Goal: Task Accomplishment & Management: Complete application form

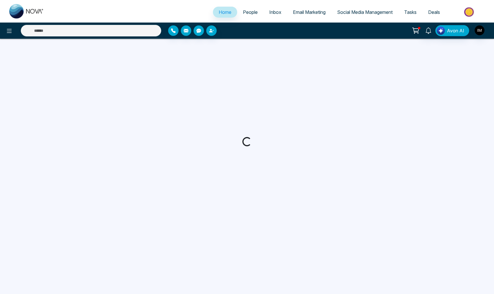
select select "*"
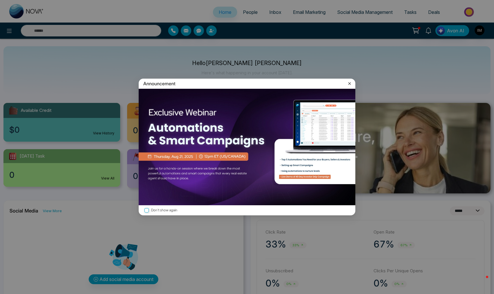
click at [347, 84] on icon at bounding box center [350, 84] width 6 height 6
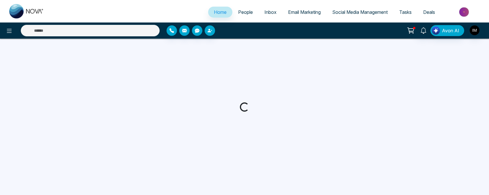
select select "*"
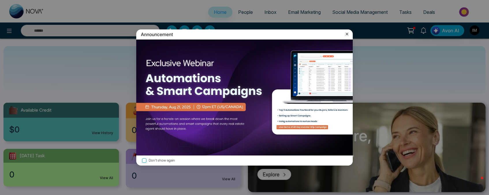
click at [347, 34] on icon at bounding box center [347, 34] width 3 height 3
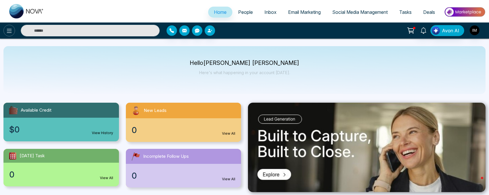
click at [4, 31] on button at bounding box center [9, 31] width 12 height 12
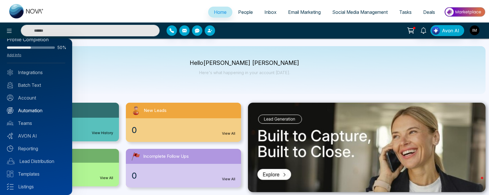
scroll to position [12, 0]
click at [185, 60] on div at bounding box center [244, 97] width 489 height 195
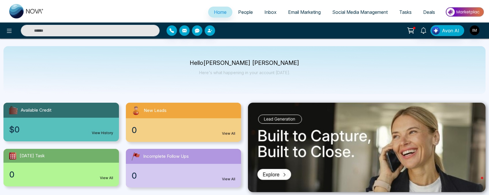
click at [248, 12] on span "People" at bounding box center [245, 12] width 15 height 6
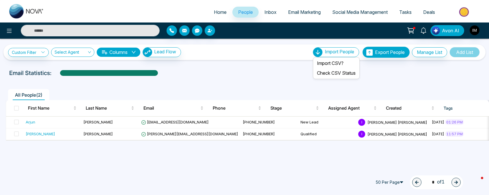
click at [342, 55] on span "Import People" at bounding box center [339, 52] width 29 height 6
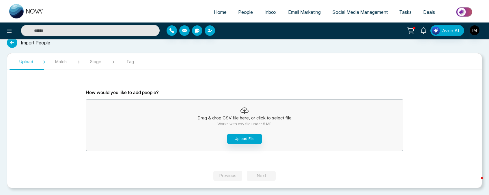
scroll to position [5, 0]
click at [15, 44] on icon at bounding box center [12, 43] width 10 height 10
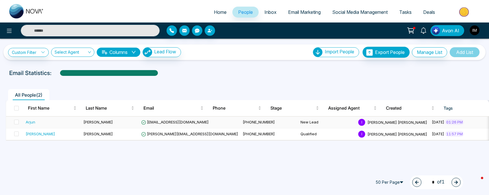
click at [298, 122] on td "New Lead" at bounding box center [327, 123] width 58 height 12
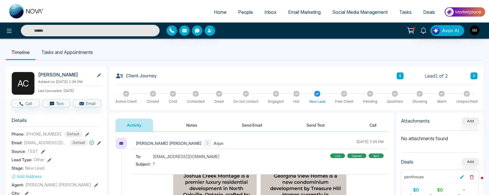
click at [242, 11] on span "People" at bounding box center [245, 12] width 15 height 6
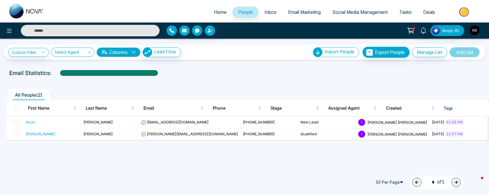
click at [423, 55] on button "Manage List" at bounding box center [429, 52] width 35 height 10
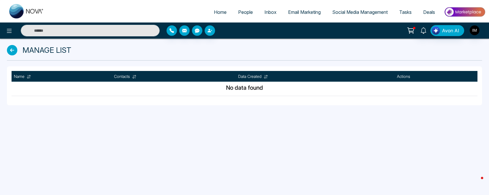
click at [16, 44] on div "Manage List" at bounding box center [244, 52] width 482 height 27
click at [14, 51] on icon at bounding box center [12, 50] width 10 height 10
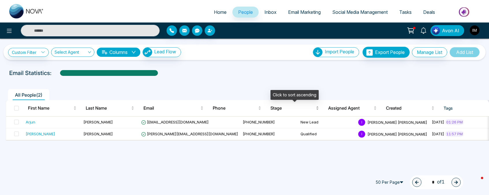
click at [317, 110] on div "Stage" at bounding box center [295, 108] width 49 height 7
click at [31, 123] on div "Arjun" at bounding box center [31, 122] width 10 height 6
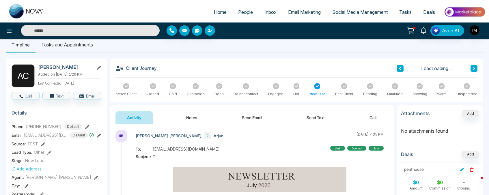
scroll to position [8, 0]
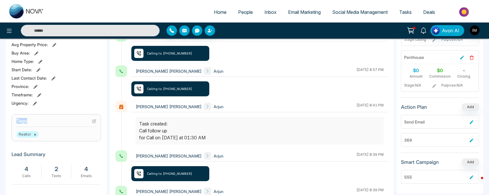
drag, startPoint x: 15, startPoint y: 120, endPoint x: 29, endPoint y: 119, distance: 13.9
click at [29, 119] on section "Tags Realtor ×" at bounding box center [57, 127] width 90 height 27
click at [65, 109] on div "A C Arjun Chadda Added on August 3 2025 | 1:26 PM Last Connected: 7 days ago Ca…" at bounding box center [56, 89] width 101 height 376
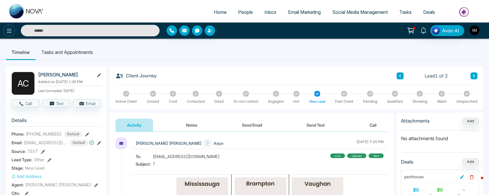
click at [11, 28] on icon at bounding box center [9, 30] width 7 height 7
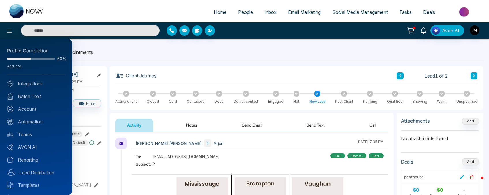
click at [236, 14] on div at bounding box center [244, 97] width 489 height 195
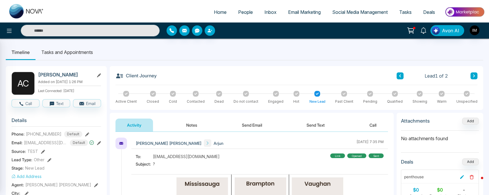
click at [240, 12] on span "People" at bounding box center [245, 12] width 15 height 6
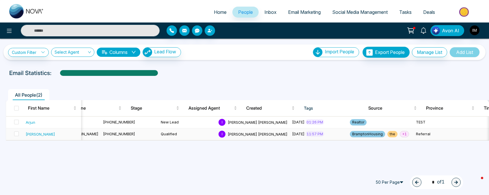
click at [400, 135] on span "+ 1" at bounding box center [404, 134] width 9 height 6
click at [305, 13] on span "Email Marketing" at bounding box center [304, 12] width 33 height 6
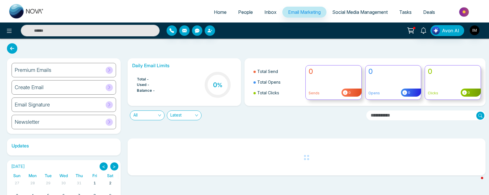
click at [358, 12] on span "Social Media Management" at bounding box center [359, 12] width 55 height 6
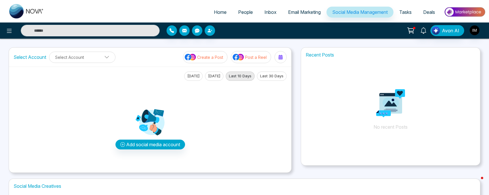
click at [153, 146] on button "Add social media account" at bounding box center [151, 145] width 70 height 10
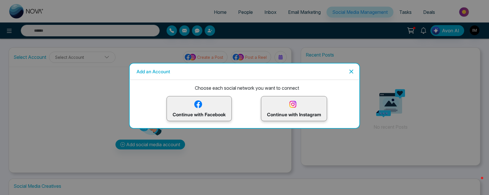
click at [352, 72] on icon "Close" at bounding box center [351, 71] width 7 height 7
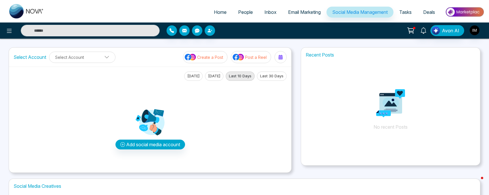
click at [135, 142] on button "Add social media account" at bounding box center [151, 145] width 70 height 10
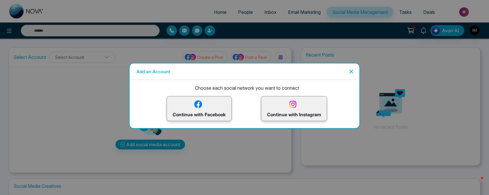
click at [207, 114] on p "Continue with Facebook" at bounding box center [199, 108] width 53 height 19
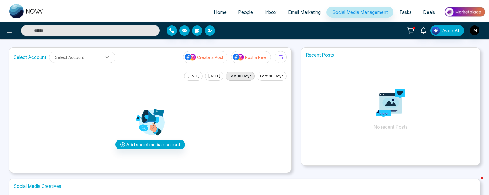
click at [206, 58] on p "Create a Post" at bounding box center [210, 57] width 26 height 6
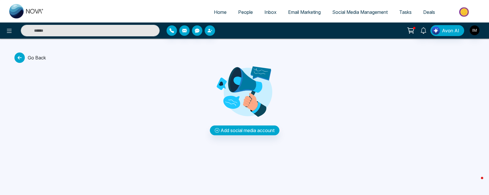
click at [18, 59] on icon at bounding box center [19, 58] width 10 height 10
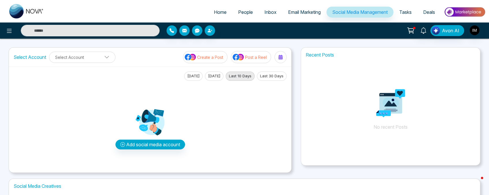
click at [241, 10] on span "People" at bounding box center [245, 12] width 15 height 6
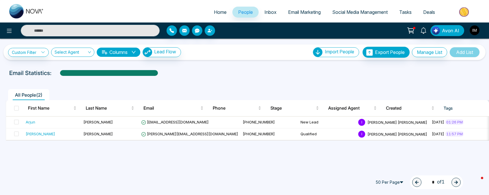
click at [43, 53] on icon at bounding box center [43, 52] width 4 height 4
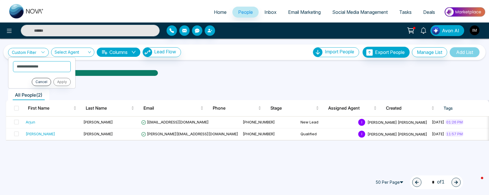
click at [43, 53] on icon at bounding box center [43, 52] width 4 height 4
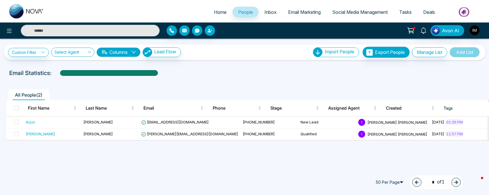
click at [214, 12] on span "Home" at bounding box center [220, 12] width 13 height 6
select select "*"
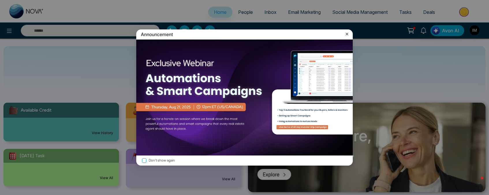
scroll to position [2, 0]
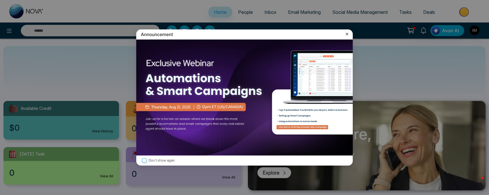
click at [347, 36] on icon at bounding box center [347, 34] width 6 height 6
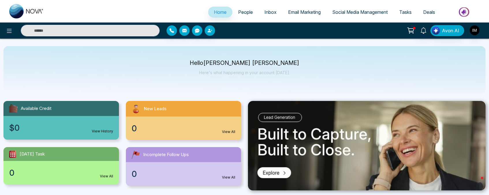
click at [231, 130] on link "View All" at bounding box center [228, 131] width 13 height 5
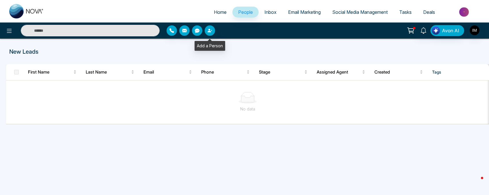
click at [211, 32] on icon "button" at bounding box center [209, 30] width 3 height 3
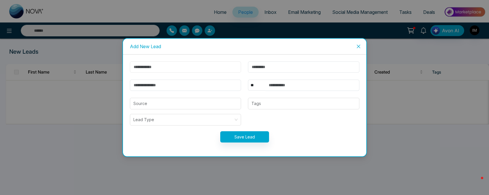
click at [179, 68] on input "text" at bounding box center [186, 67] width 112 height 11
type input "*********"
type input "*******"
type input "**********"
click at [284, 83] on input "text" at bounding box center [312, 85] width 94 height 11
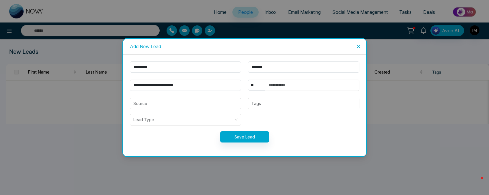
click at [309, 84] on input "text" at bounding box center [312, 85] width 94 height 11
type input "**********"
click at [187, 103] on input "search" at bounding box center [185, 103] width 105 height 11
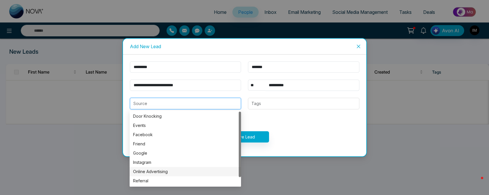
click at [156, 175] on div "Online Advertising" at bounding box center [185, 172] width 105 height 6
type input "**********"
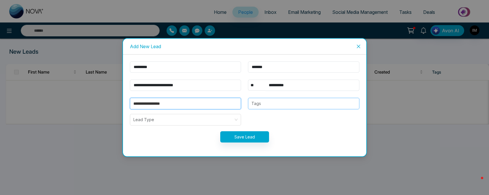
click at [272, 107] on div "Tags" at bounding box center [304, 104] width 112 height 12
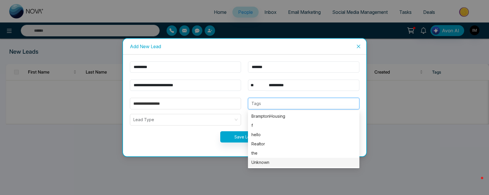
click at [271, 163] on div "Unknown" at bounding box center [304, 162] width 105 height 6
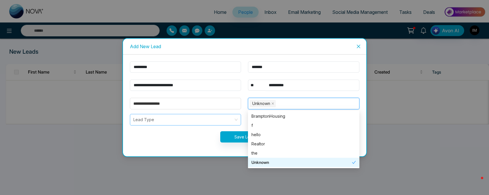
click at [171, 124] on input "search" at bounding box center [183, 119] width 101 height 11
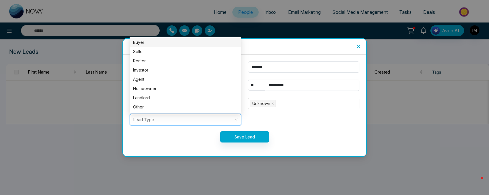
click at [157, 44] on div "Buyer" at bounding box center [185, 42] width 105 height 6
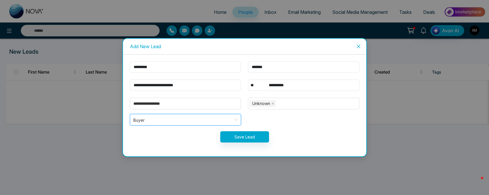
click at [246, 135] on button "Save Lead" at bounding box center [244, 136] width 49 height 11
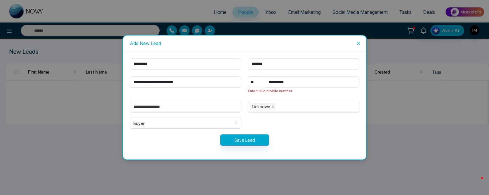
click at [281, 81] on input "**********" at bounding box center [312, 82] width 94 height 11
select select "****"
click at [304, 80] on input "**********" at bounding box center [312, 82] width 94 height 11
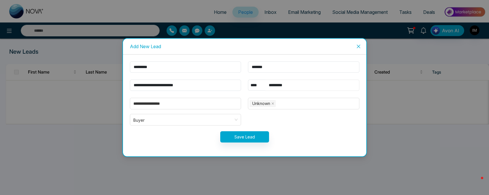
type input "*********"
click at [248, 138] on button "Save Lead" at bounding box center [244, 136] width 49 height 11
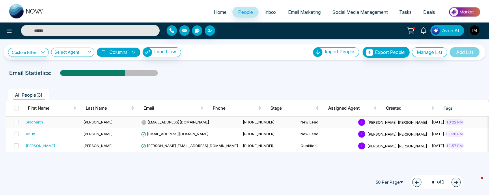
click at [156, 122] on span "siddharth_raizada@yahoo.com" at bounding box center [175, 122] width 68 height 5
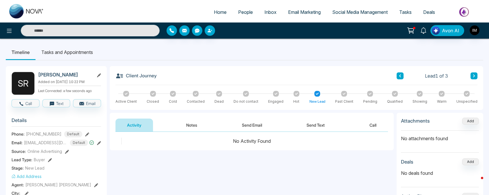
click at [276, 93] on icon at bounding box center [276, 94] width 3 height 2
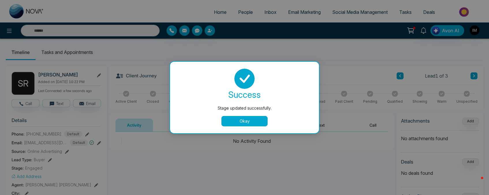
click at [250, 120] on button "Okay" at bounding box center [245, 121] width 46 height 10
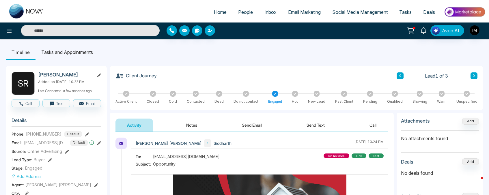
click at [125, 95] on icon at bounding box center [126, 93] width 3 height 3
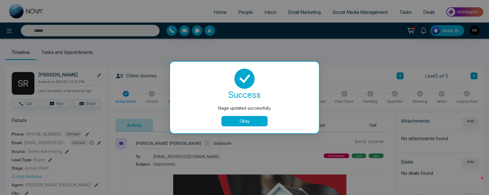
click at [244, 123] on button "Okay" at bounding box center [245, 121] width 46 height 10
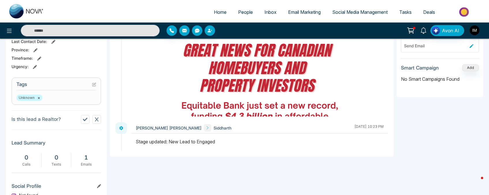
scroll to position [207, 0]
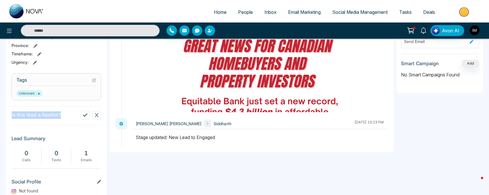
drag, startPoint x: 11, startPoint y: 114, endPoint x: 65, endPoint y: 116, distance: 54.4
click at [65, 116] on div "S R Siddharth Raizada Added on August 19 2025 | 10:22 PM Last Connected: a few …" at bounding box center [56, 60] width 101 height 401
click at [86, 132] on section "Lead Summary 0 Calls 0 Texts 1 Emails" at bounding box center [57, 149] width 90 height 37
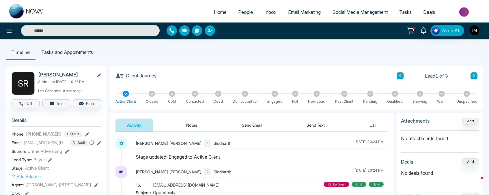
scroll to position [0, 0]
click at [79, 50] on li "Tasks and Appointments" at bounding box center [67, 52] width 63 height 16
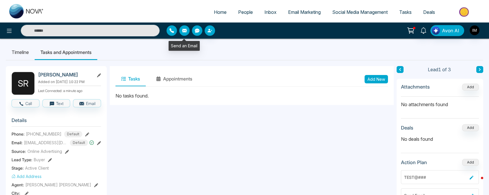
click at [181, 32] on button "button" at bounding box center [184, 30] width 10 height 10
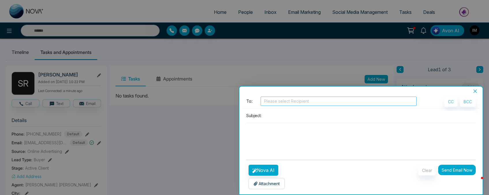
click at [300, 103] on div at bounding box center [338, 101] width 153 height 7
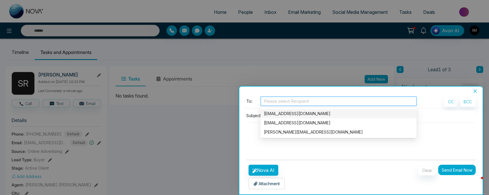
click at [477, 94] on button "Close" at bounding box center [475, 91] width 8 height 5
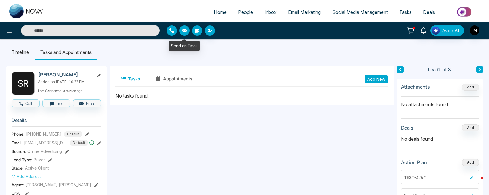
click at [184, 34] on button "button" at bounding box center [184, 30] width 10 height 10
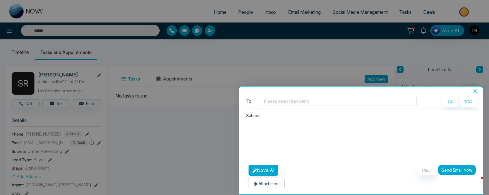
click at [475, 93] on icon "close" at bounding box center [475, 91] width 5 height 5
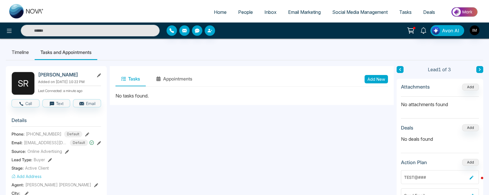
click at [304, 13] on span "Email Marketing" at bounding box center [304, 12] width 33 height 6
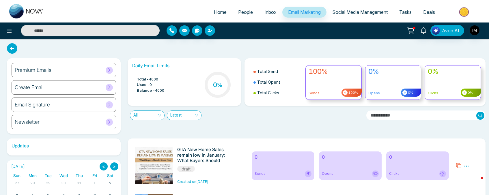
click at [31, 88] on h6 "Create Email" at bounding box center [29, 87] width 29 height 6
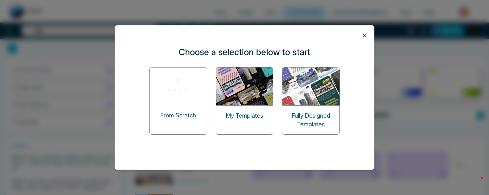
click at [366, 38] on icon at bounding box center [364, 35] width 9 height 9
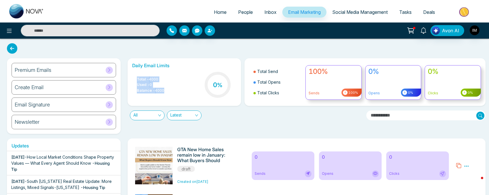
drag, startPoint x: 134, startPoint y: 77, endPoint x: 178, endPoint y: 93, distance: 46.4
click at [178, 93] on div "Total - 4000 Used - 0 Balance - 4000 0 %" at bounding box center [184, 85] width 105 height 29
click at [240, 121] on div "Daily Email Limits Total - 4000 Used - 0 Balance - 4000 0 % Total Send Total Op…" at bounding box center [305, 96] width 362 height 76
click at [35, 90] on h6 "Create Email" at bounding box center [29, 87] width 29 height 6
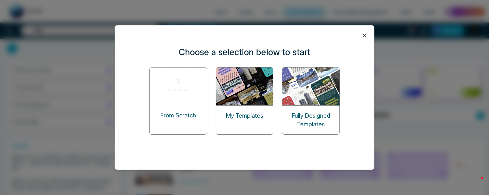
click at [366, 37] on icon at bounding box center [364, 35] width 9 height 9
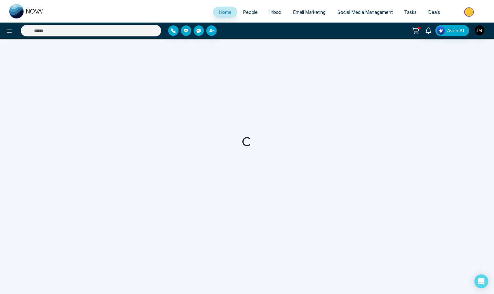
select select "*"
